Goal: Navigation & Orientation: Find specific page/section

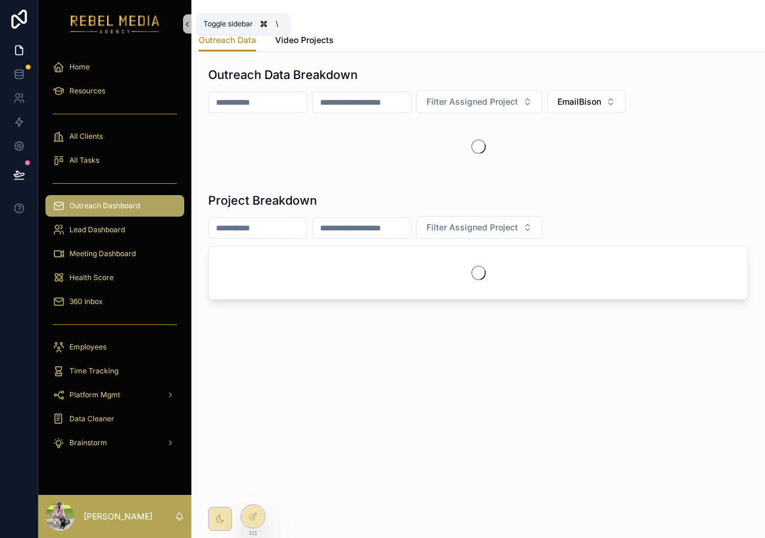
click at [188, 22] on icon "scrollable content" at bounding box center [187, 24] width 2 height 4
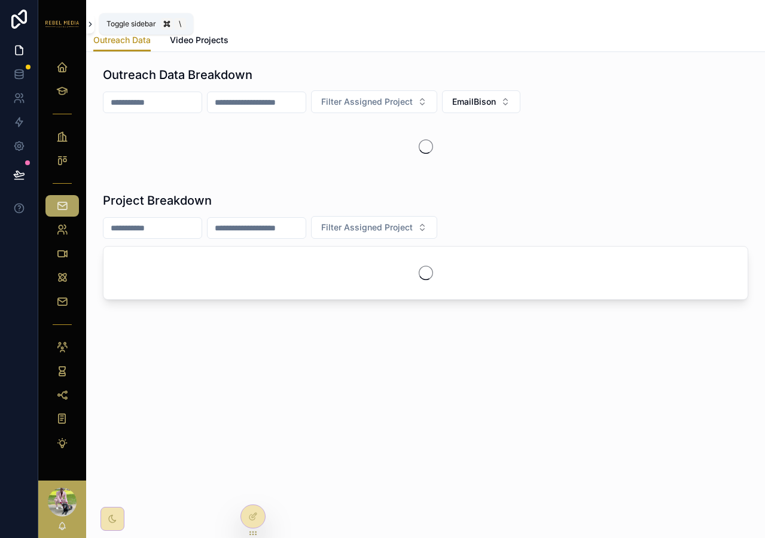
click at [90, 19] on button "scrollable content" at bounding box center [90, 23] width 8 height 19
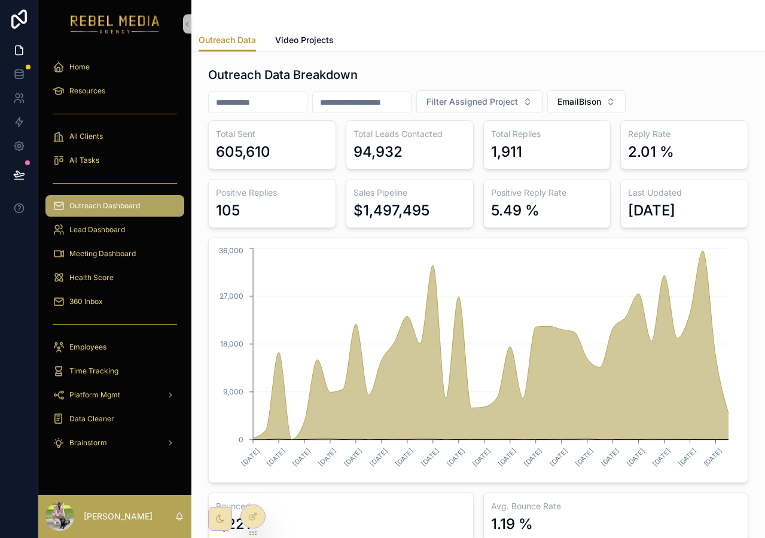
click at [619, 82] on div "Outreach Data Breakdown" at bounding box center [478, 74] width 540 height 17
click at [615, 92] on button "EmailBison" at bounding box center [586, 101] width 78 height 23
click at [288, 103] on input "scrollable content" at bounding box center [258, 102] width 98 height 17
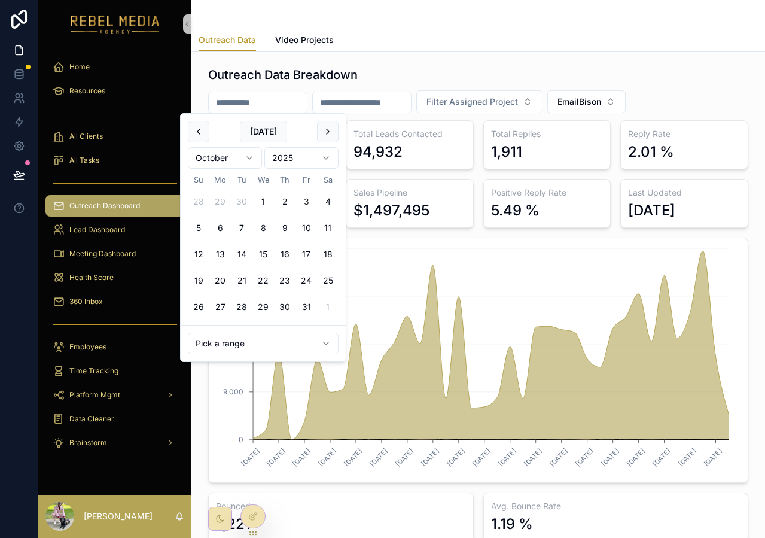
click at [288, 102] on input "scrollable content" at bounding box center [258, 102] width 98 height 17
click at [444, 68] on div "Outreach Data Breakdown" at bounding box center [478, 74] width 540 height 17
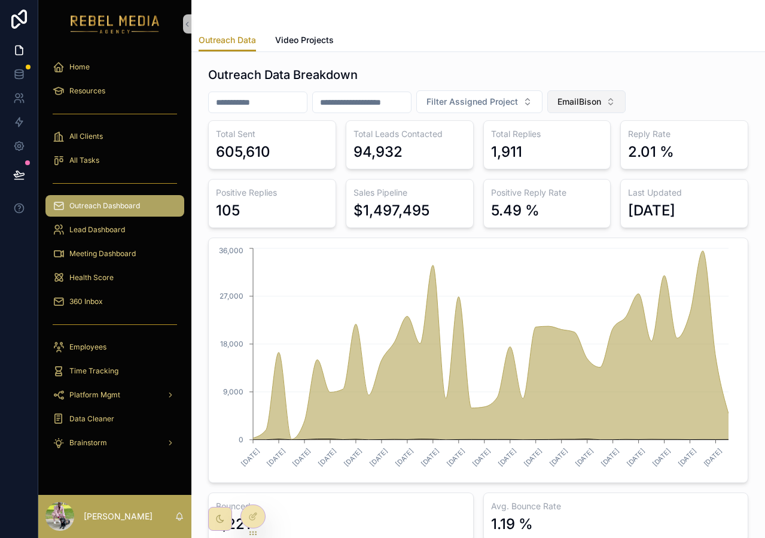
click at [601, 98] on span "EmailBison" at bounding box center [580, 102] width 44 height 12
click at [611, 162] on div "Reachinbox" at bounding box center [606, 169] width 144 height 19
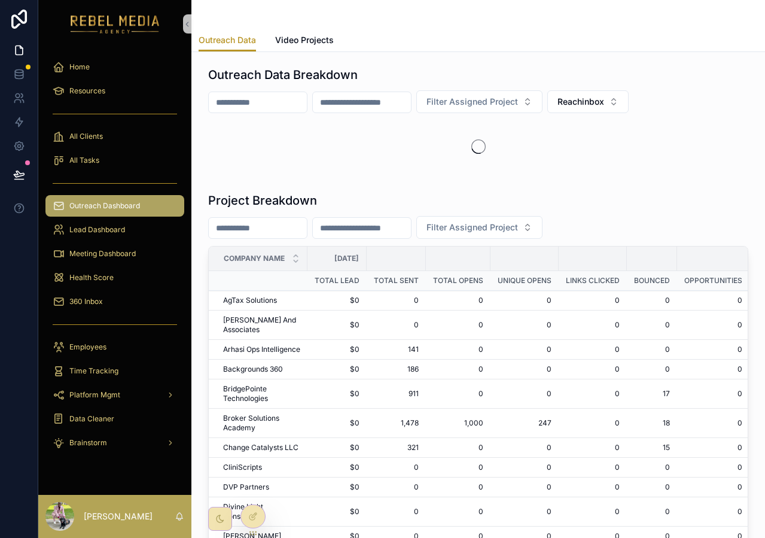
click at [671, 92] on div "Filter Assigned Project Reachinbox" at bounding box center [478, 101] width 540 height 23
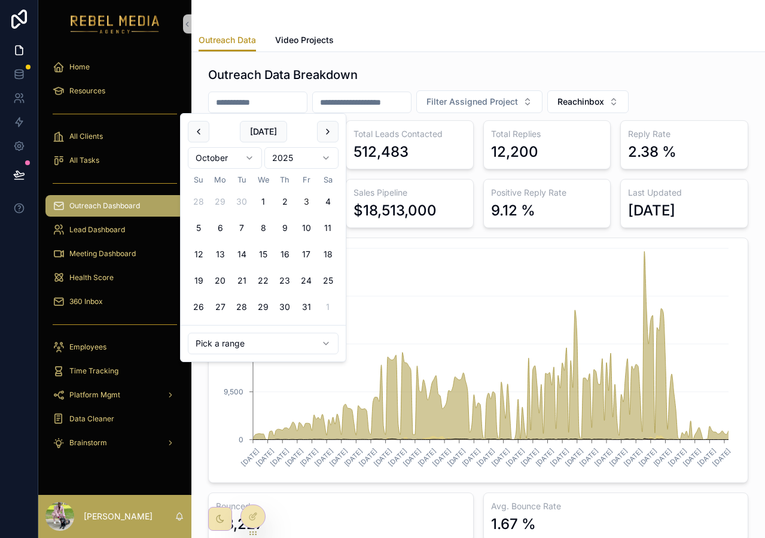
click at [307, 100] on input "scrollable content" at bounding box center [258, 102] width 98 height 17
click at [413, 50] on div "Outreach Data Video Projects" at bounding box center [478, 40] width 559 height 23
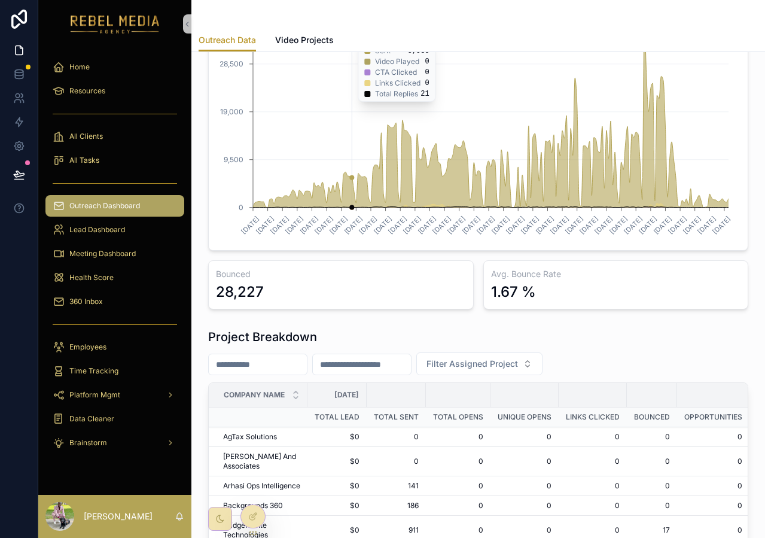
scroll to position [239, 0]
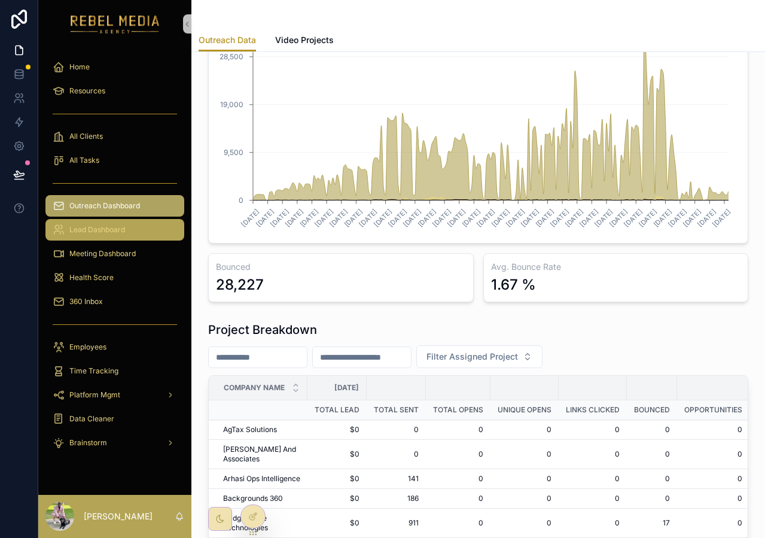
click at [136, 227] on div "Lead Dashboard" at bounding box center [115, 229] width 124 height 19
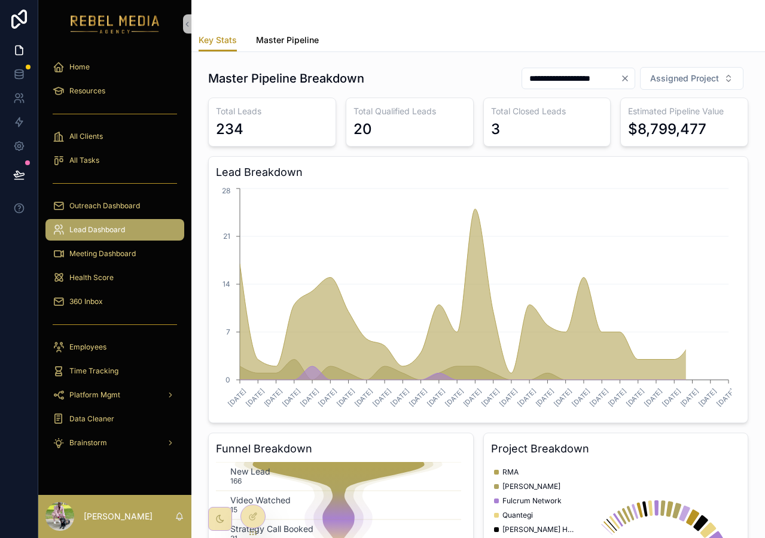
click at [314, 37] on span "Master Pipeline" at bounding box center [287, 40] width 63 height 12
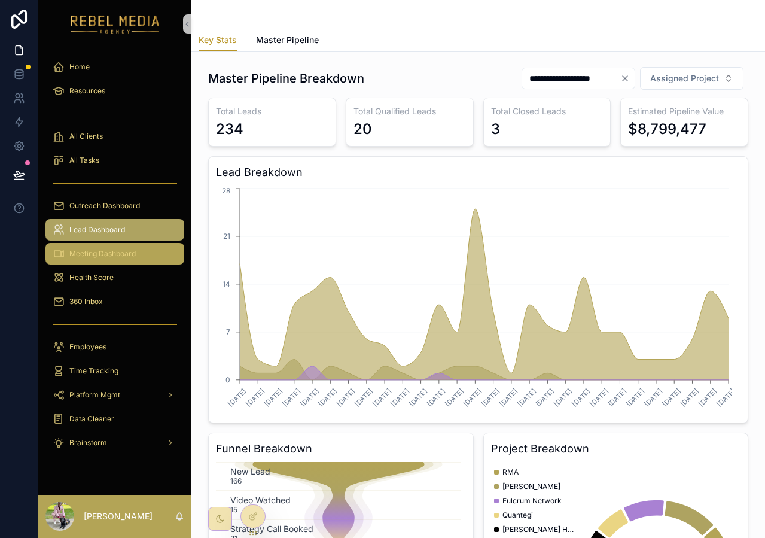
click at [108, 255] on span "Meeting Dashboard" at bounding box center [102, 254] width 66 height 10
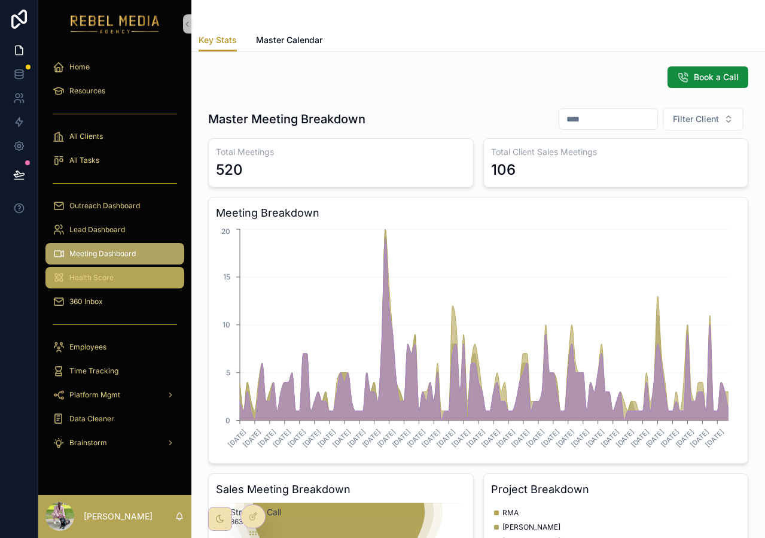
click at [117, 276] on div "Health Score" at bounding box center [115, 277] width 124 height 19
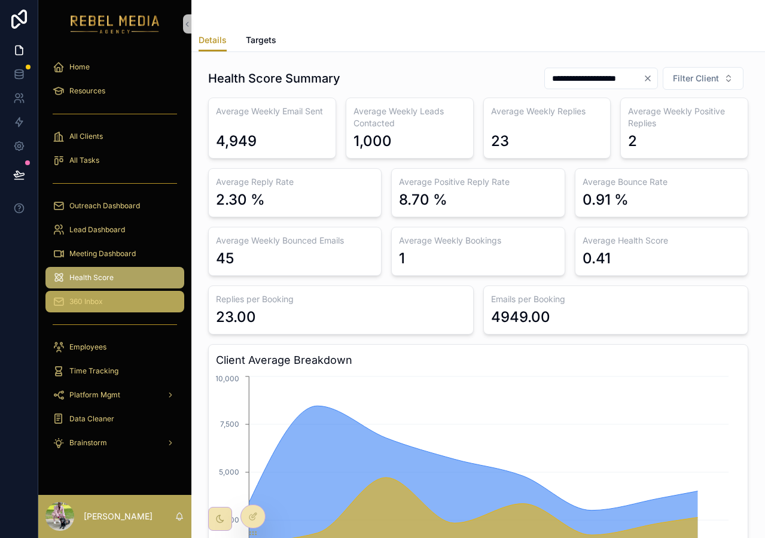
click at [148, 308] on div "360 Inbox" at bounding box center [115, 301] width 124 height 19
